Goal: Navigation & Orientation: Understand site structure

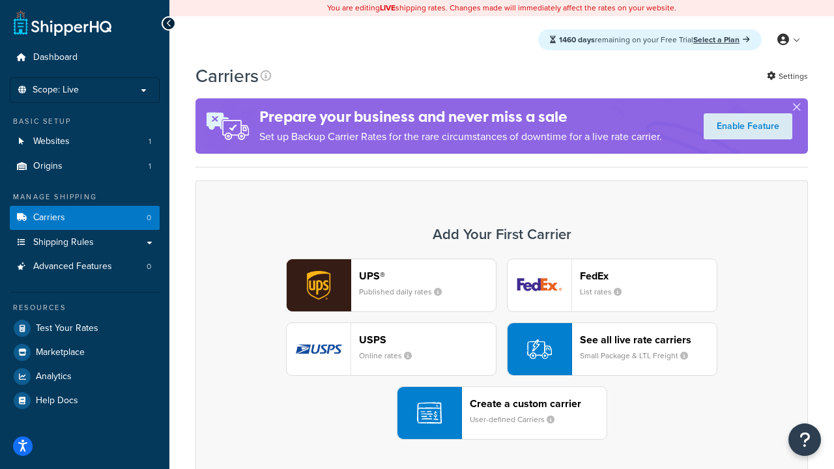
click at [502, 349] on div "UPS® Published daily rates FedEx List rates USPS Online rates See all live rate…" at bounding box center [501, 349] width 585 height 181
click at [649, 276] on header "FedEx" at bounding box center [648, 276] width 137 height 12
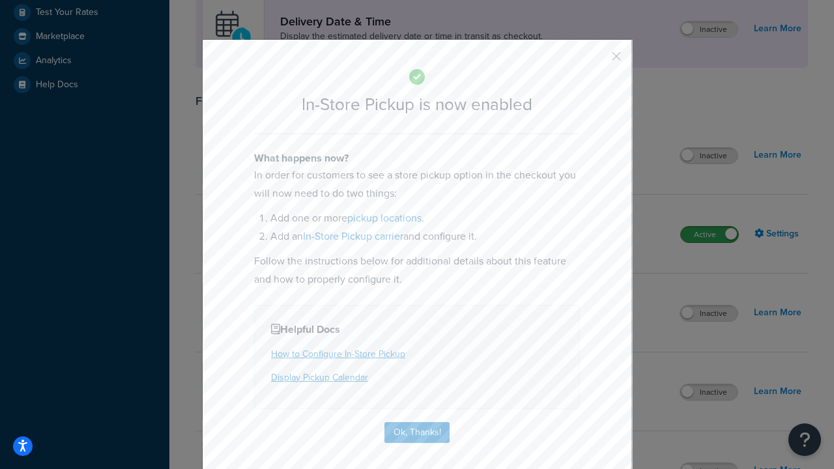
scroll to position [366, 0]
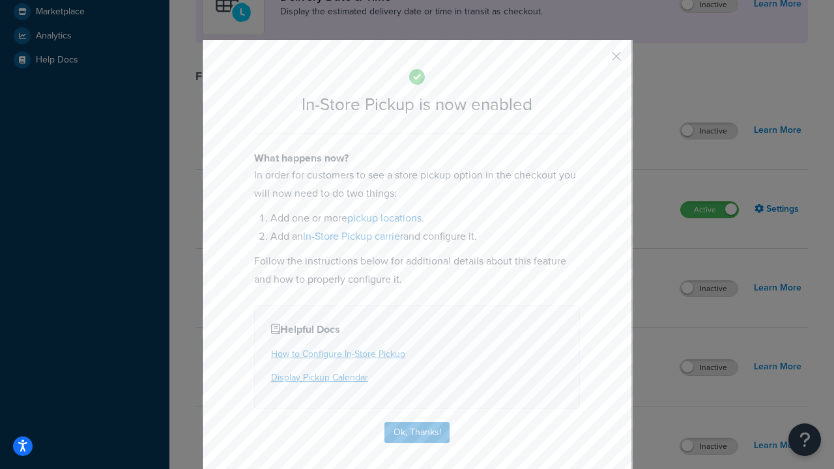
click at [597, 61] on button "button" at bounding box center [597, 60] width 3 height 3
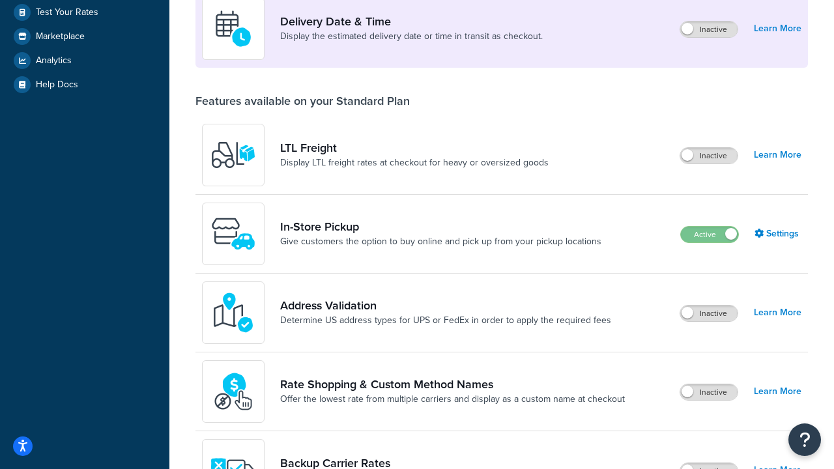
scroll to position [316, 0]
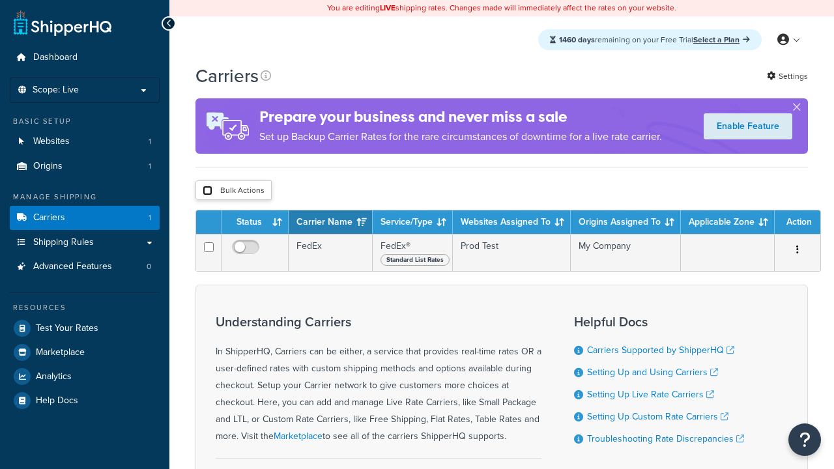
click at [207, 192] on input "checkbox" at bounding box center [208, 191] width 10 height 10
checkbox input "true"
click at [0, 0] on button "Delete" at bounding box center [0, 0] width 0 height 0
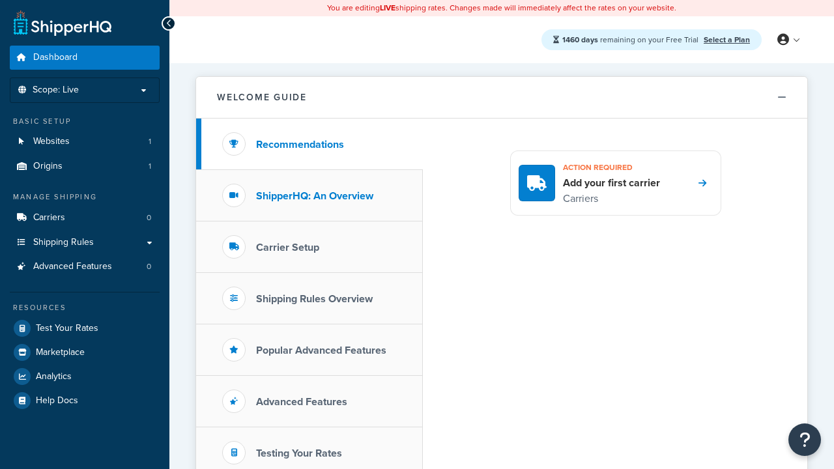
click at [315, 196] on h3 "ShipperHQ: An Overview" at bounding box center [314, 196] width 117 height 12
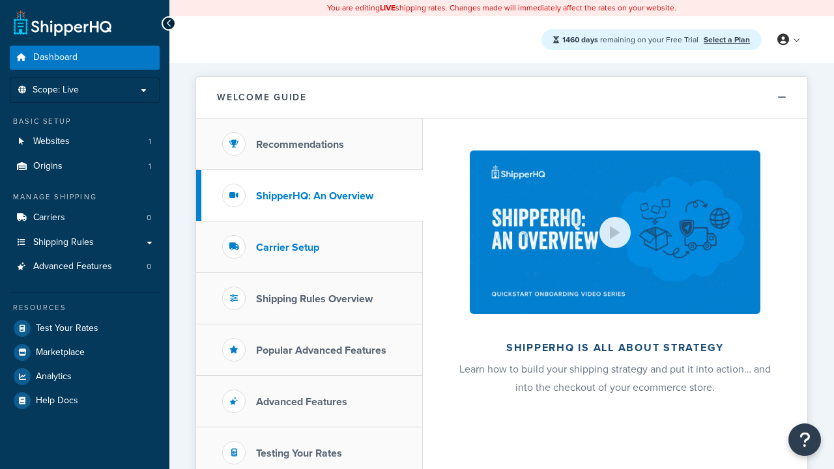
click at [287, 247] on h3 "Carrier Setup" at bounding box center [287, 248] width 63 height 12
click at [314, 299] on h3 "Shipping Rules Overview" at bounding box center [314, 299] width 117 height 12
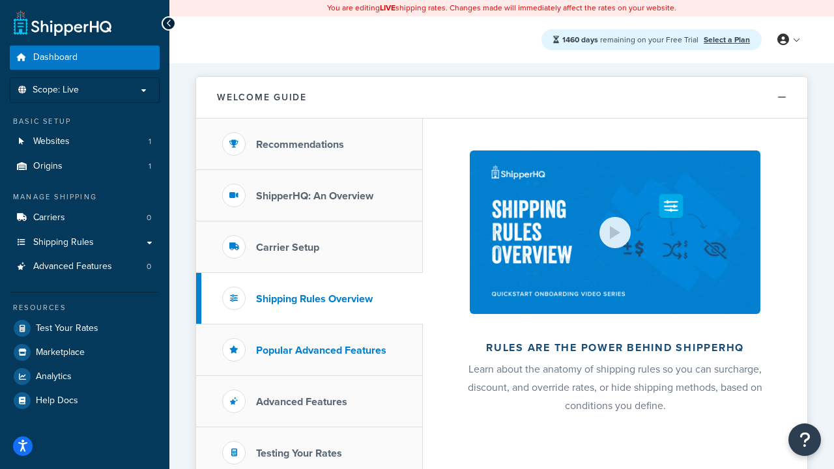
click at [321, 350] on h3 "Popular Advanced Features" at bounding box center [321, 351] width 130 height 12
click at [299, 453] on h3 "Testing Your Rates" at bounding box center [299, 454] width 86 height 12
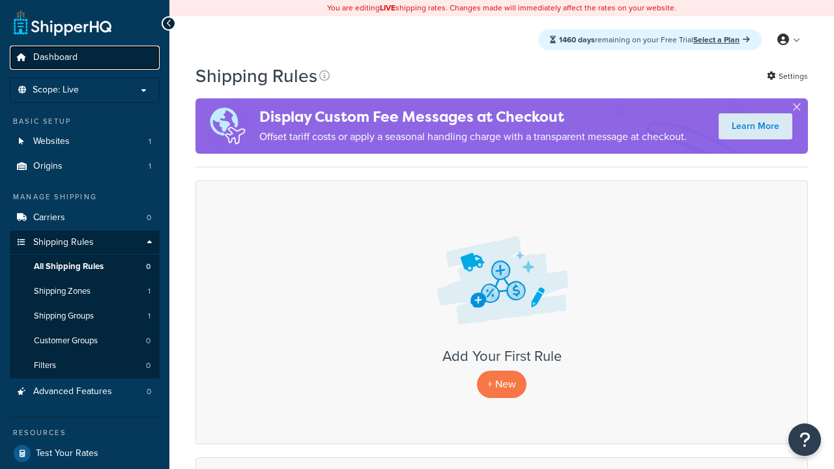
click at [55, 57] on span "Dashboard" at bounding box center [55, 57] width 44 height 11
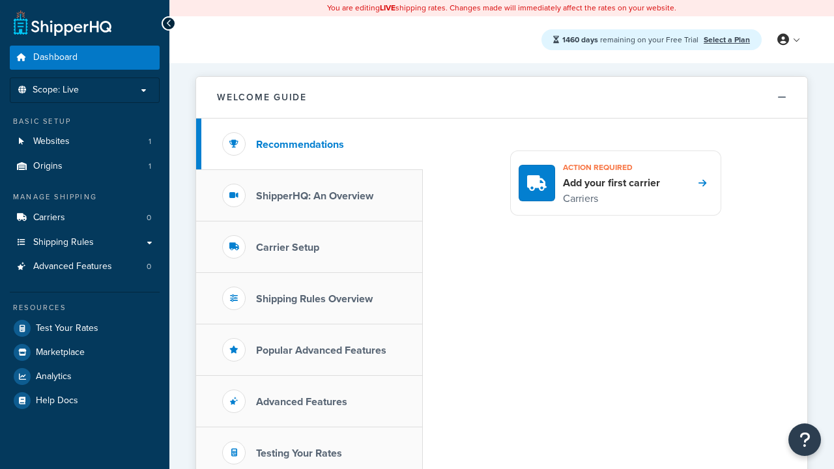
scroll to position [284, 0]
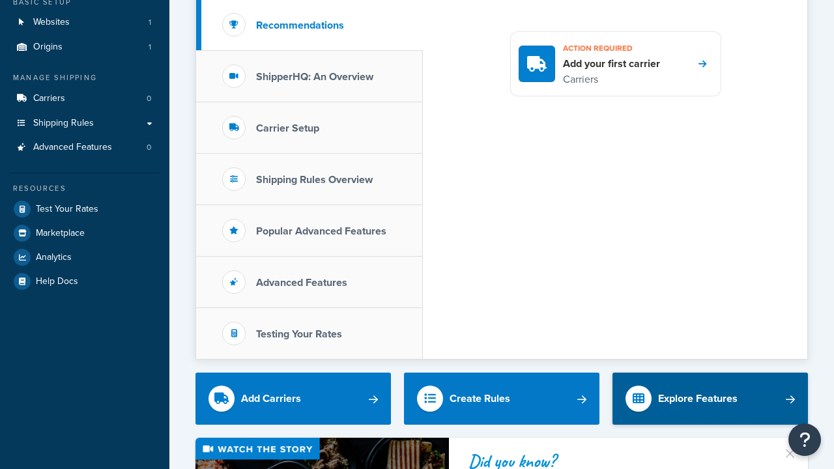
click at [698, 390] on div "Explore Features" at bounding box center [698, 399] width 80 height 18
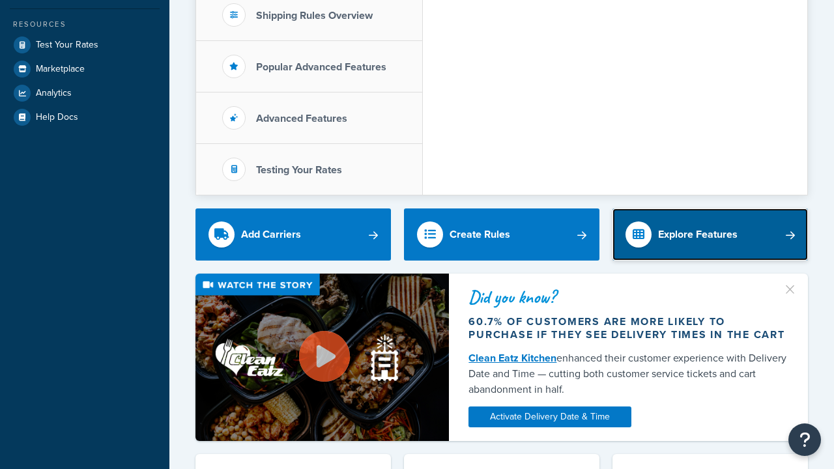
scroll to position [0, 0]
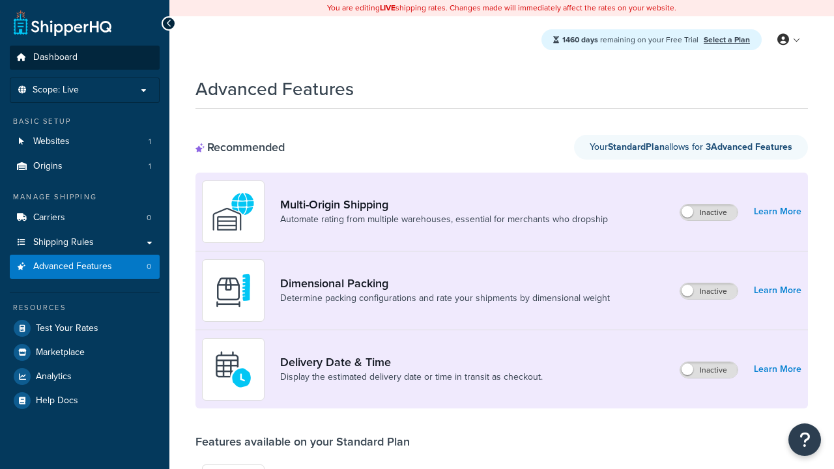
click at [55, 57] on span "Dashboard" at bounding box center [55, 57] width 44 height 11
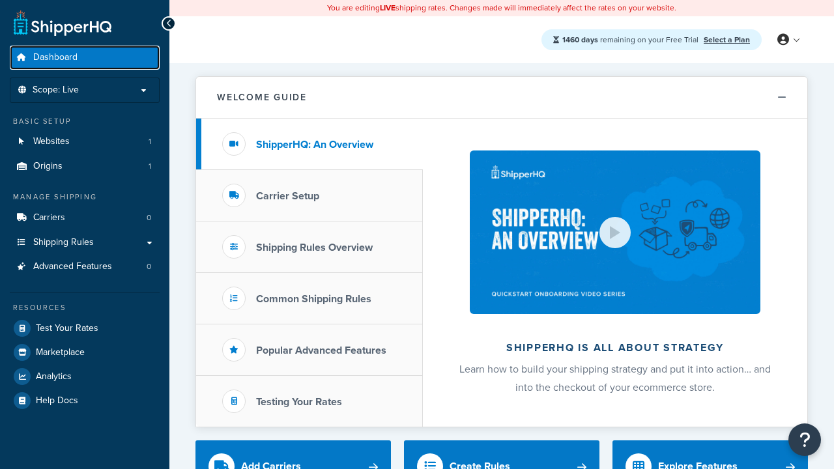
click at [55, 57] on span "Dashboard" at bounding box center [55, 57] width 44 height 11
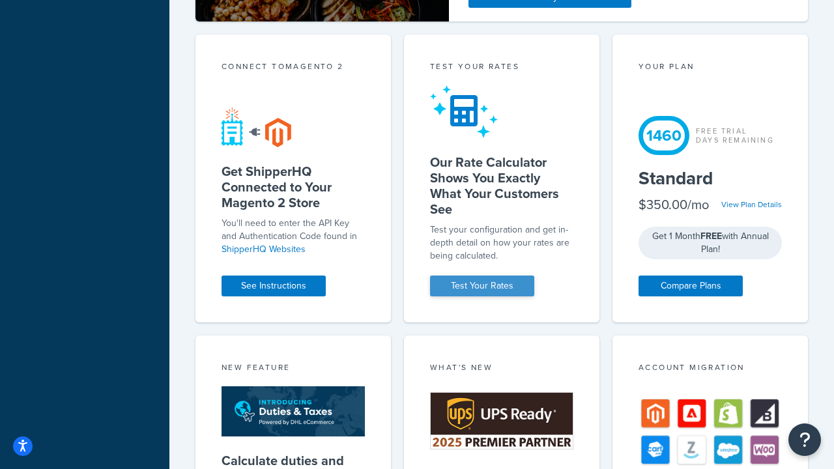
click at [502, 76] on div "Test your rates" at bounding box center [501, 68] width 143 height 15
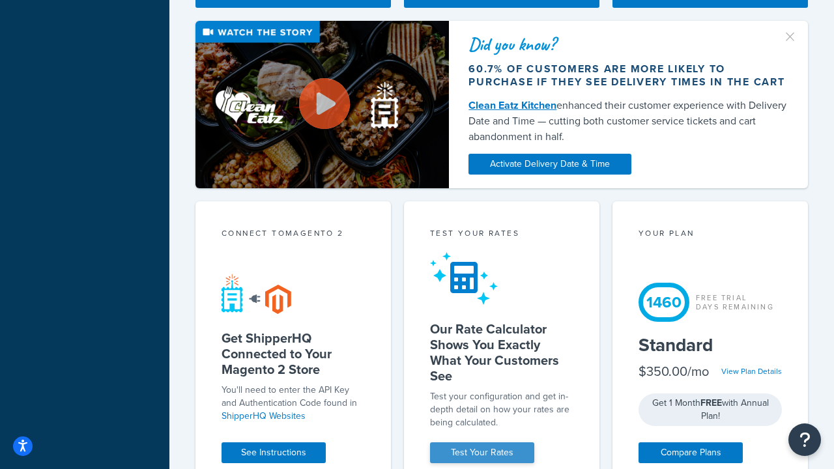
click at [482, 453] on link "Test Your Rates" at bounding box center [482, 453] width 104 height 21
